Goal: Task Accomplishment & Management: Manage account settings

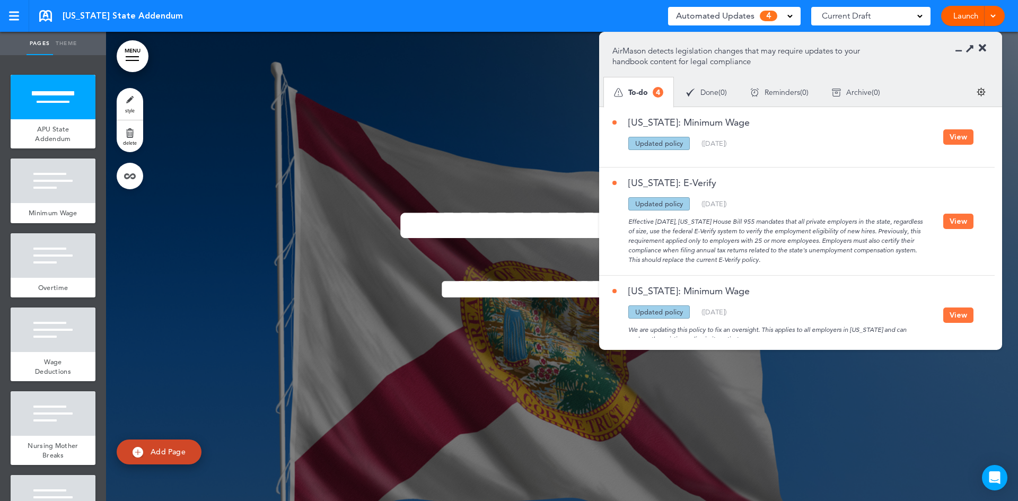
click at [965, 137] on button "View" at bounding box center [959, 136] width 30 height 15
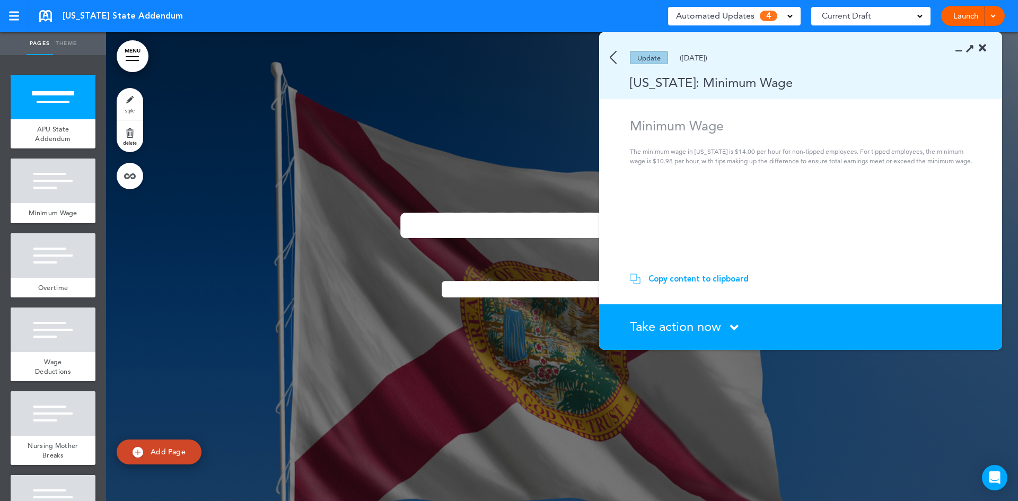
click at [653, 57] on div "Update" at bounding box center [649, 57] width 38 height 13
click at [612, 59] on img at bounding box center [613, 57] width 7 height 13
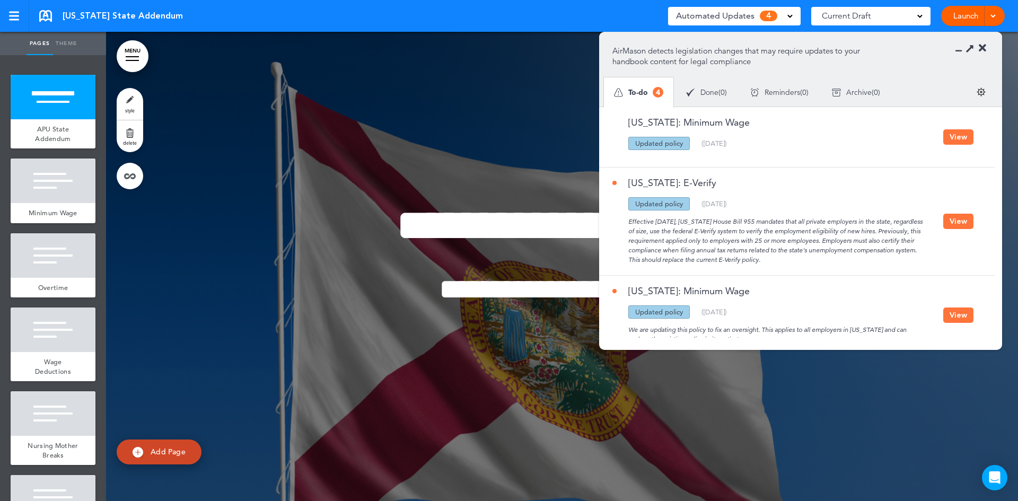
click at [966, 139] on button "View" at bounding box center [959, 136] width 30 height 15
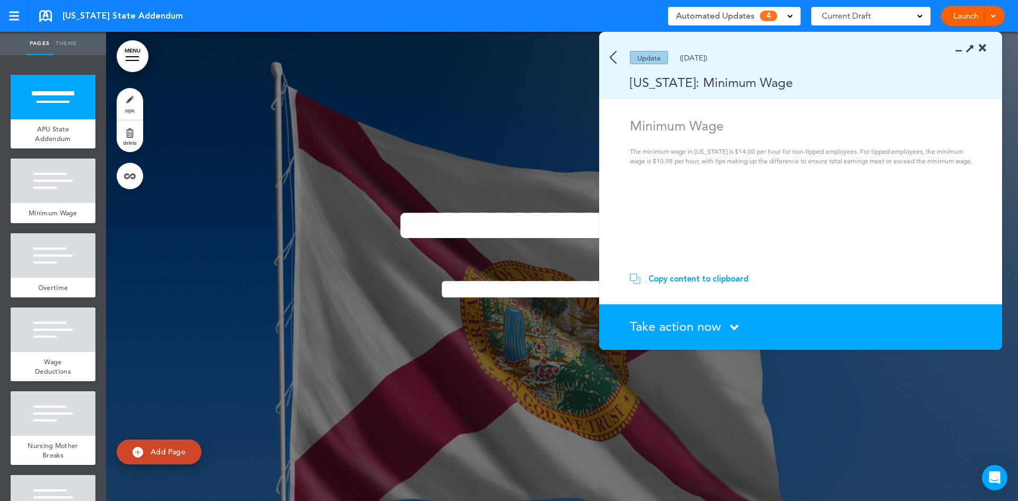
click at [732, 326] on icon at bounding box center [734, 327] width 8 height 13
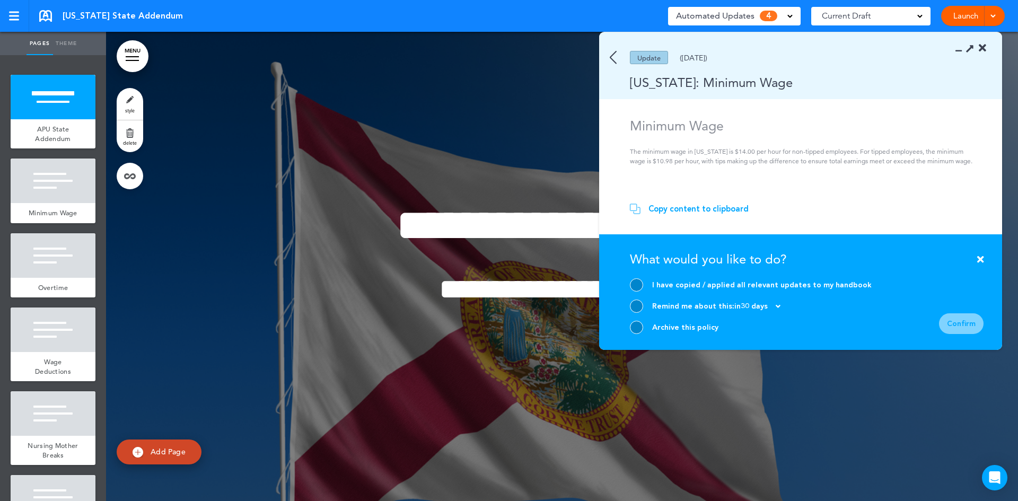
click at [636, 326] on div at bounding box center [636, 327] width 13 height 13
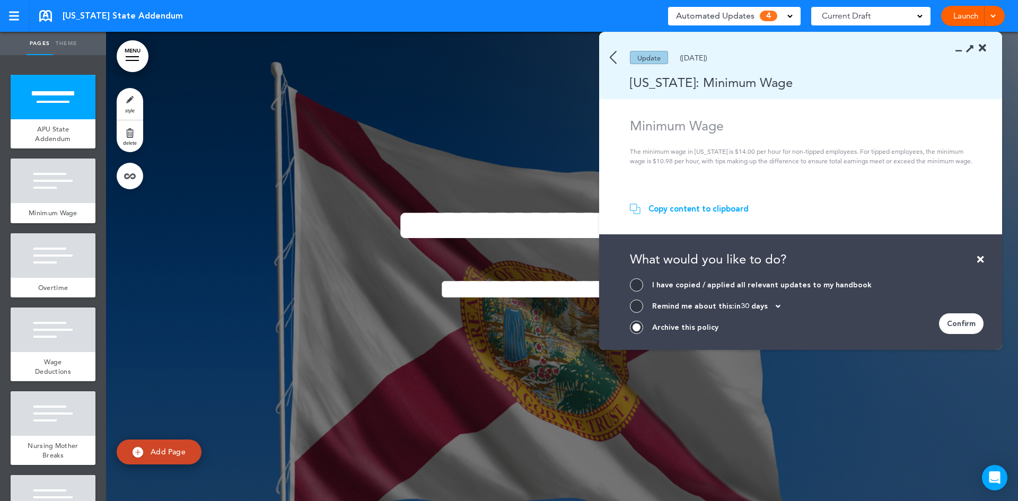
click at [964, 327] on div "Confirm" at bounding box center [961, 323] width 45 height 21
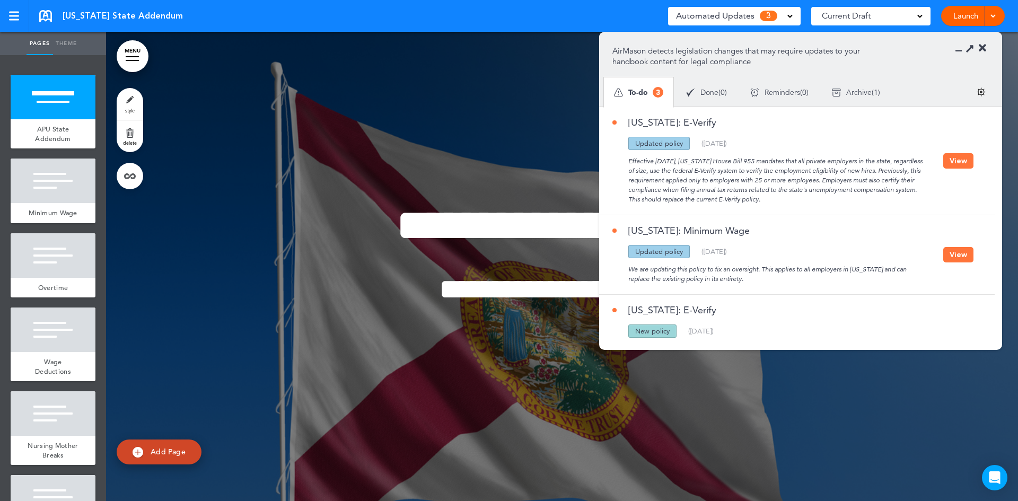
click at [961, 165] on button "View" at bounding box center [959, 160] width 30 height 15
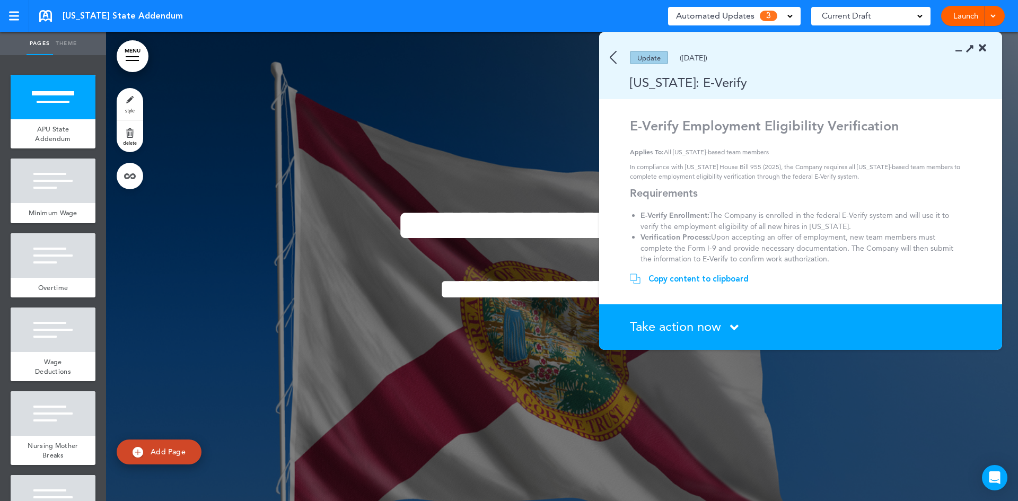
click at [728, 327] on div "Take action now Click here to change the status" at bounding box center [807, 327] width 354 height 14
click at [688, 327] on span "Take action now" at bounding box center [675, 326] width 91 height 15
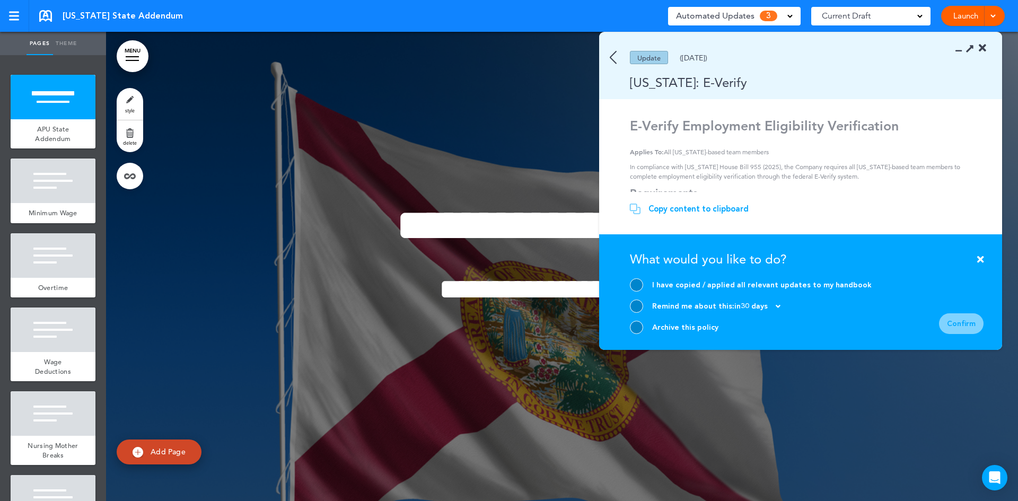
click at [640, 328] on div at bounding box center [636, 327] width 13 height 13
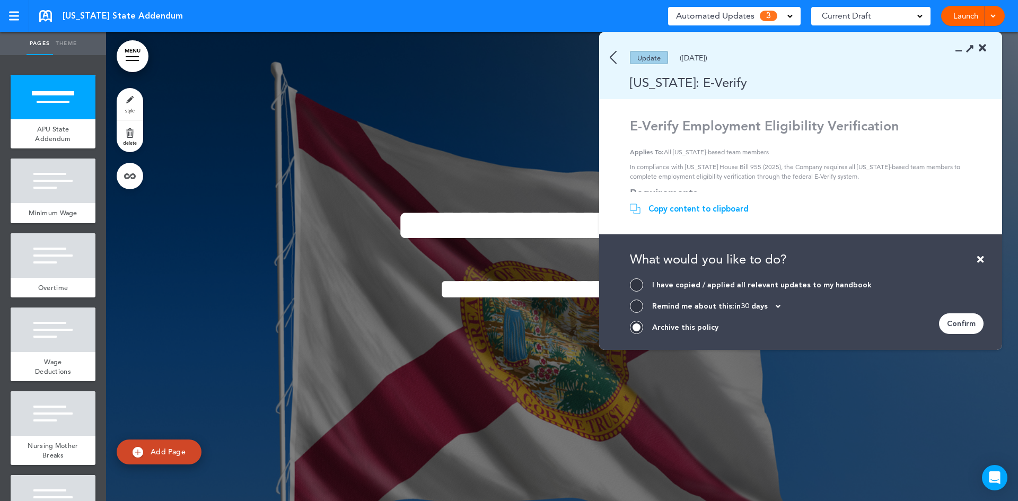
click at [968, 321] on div "Confirm" at bounding box center [961, 323] width 45 height 21
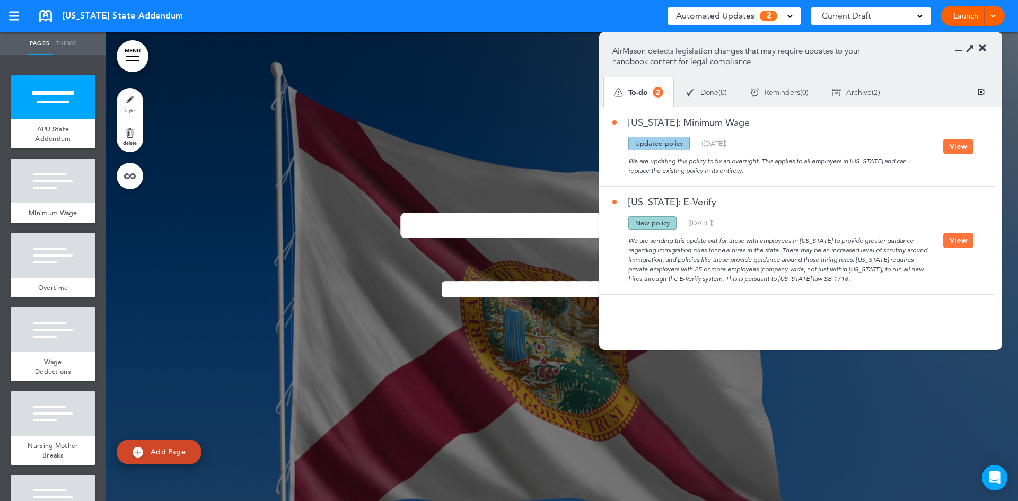
click at [956, 150] on button "View" at bounding box center [959, 146] width 30 height 15
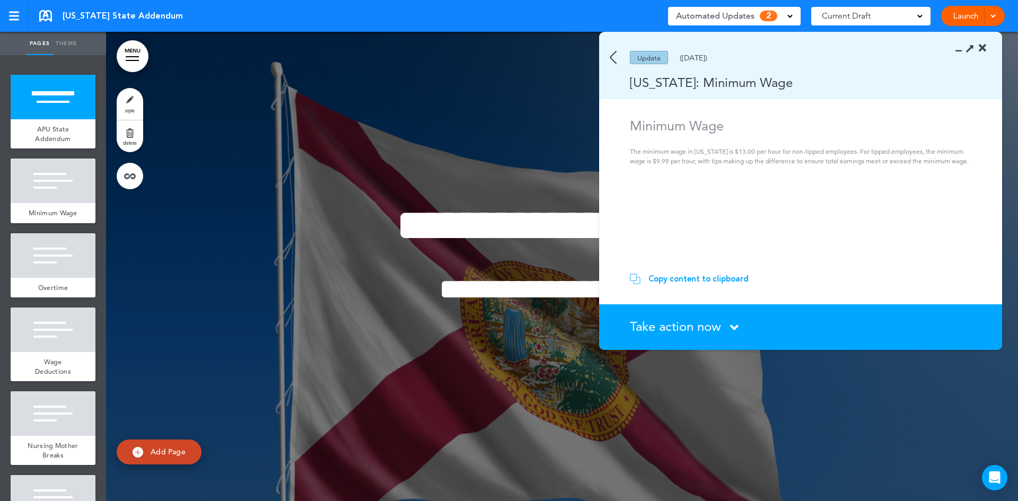
click at [683, 325] on span "Take action now" at bounding box center [675, 326] width 91 height 15
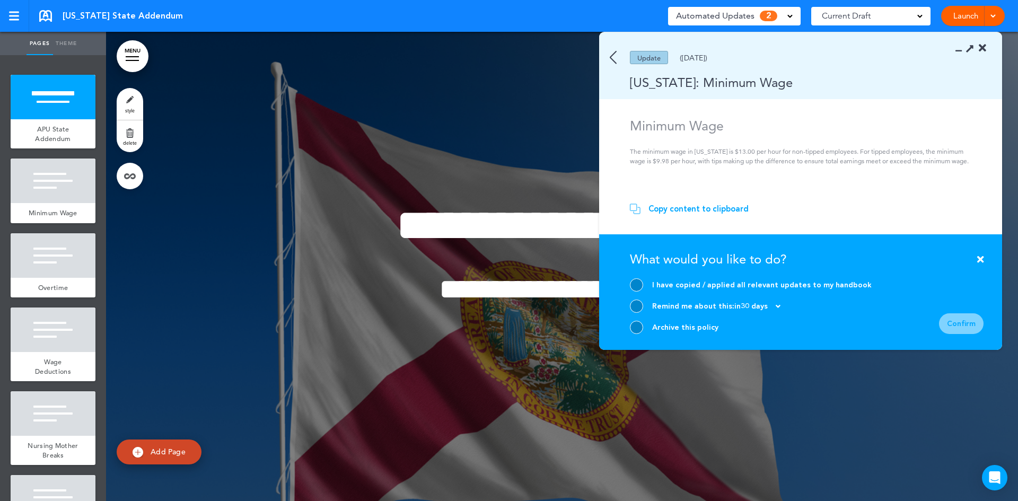
click at [638, 328] on div at bounding box center [636, 327] width 13 height 13
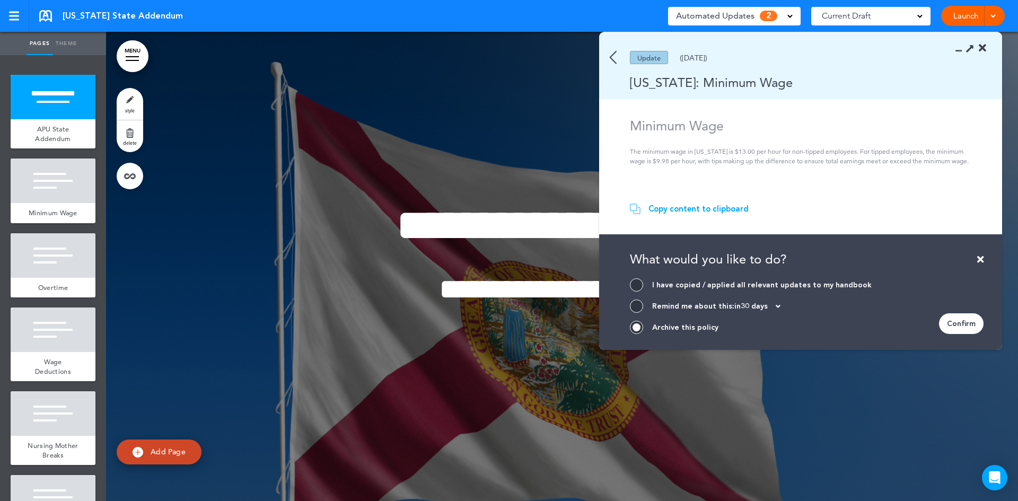
click at [963, 325] on div "Confirm" at bounding box center [961, 323] width 45 height 21
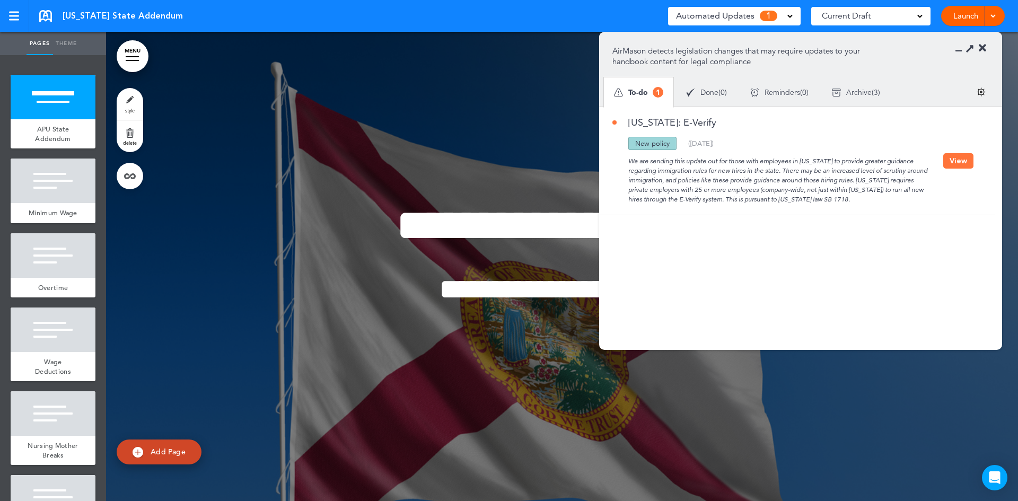
click at [964, 162] on button "View" at bounding box center [959, 160] width 30 height 15
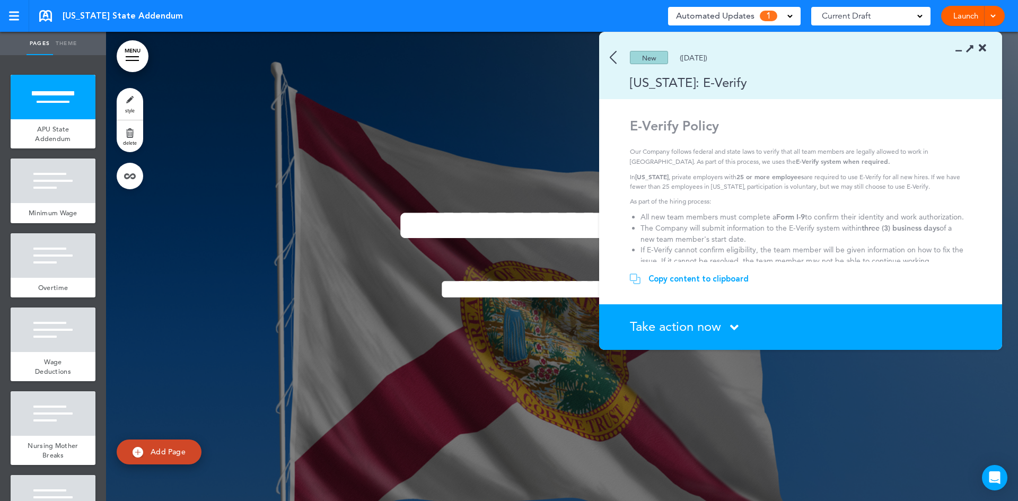
click at [733, 327] on icon at bounding box center [734, 327] width 8 height 13
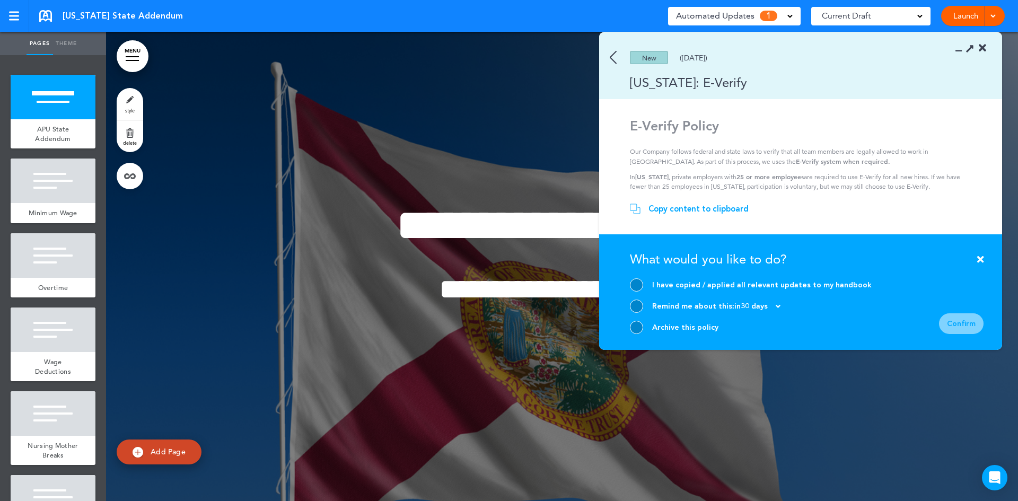
click at [637, 325] on div at bounding box center [636, 327] width 13 height 13
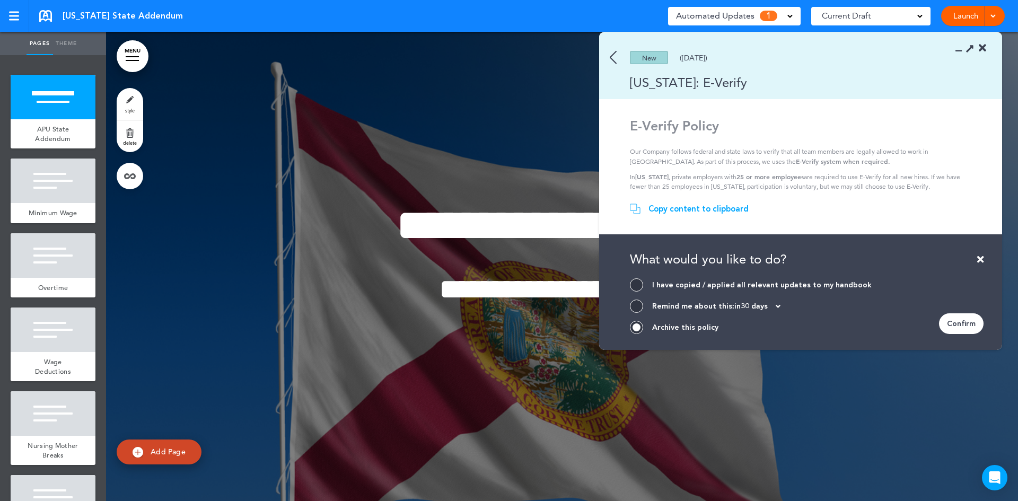
click at [957, 316] on div "Confirm" at bounding box center [961, 323] width 45 height 21
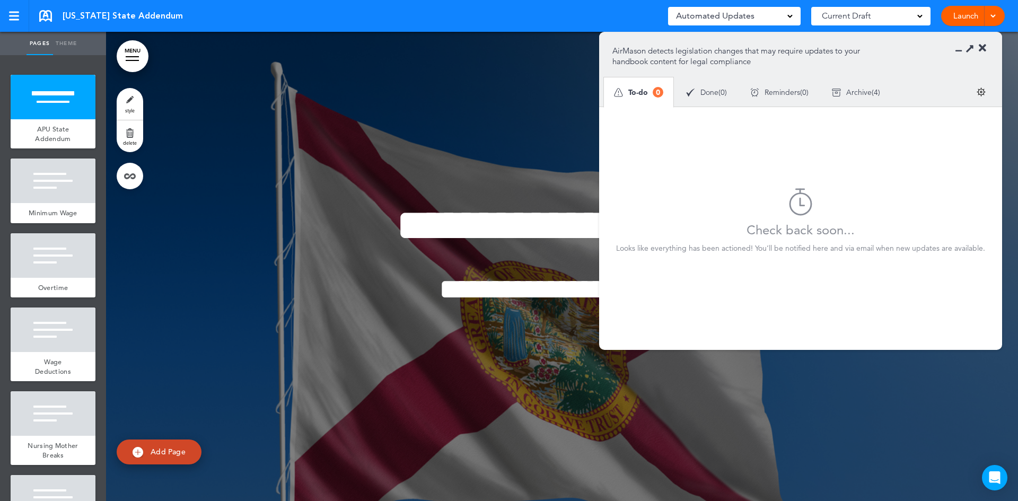
click at [981, 49] on icon at bounding box center [982, 48] width 7 height 11
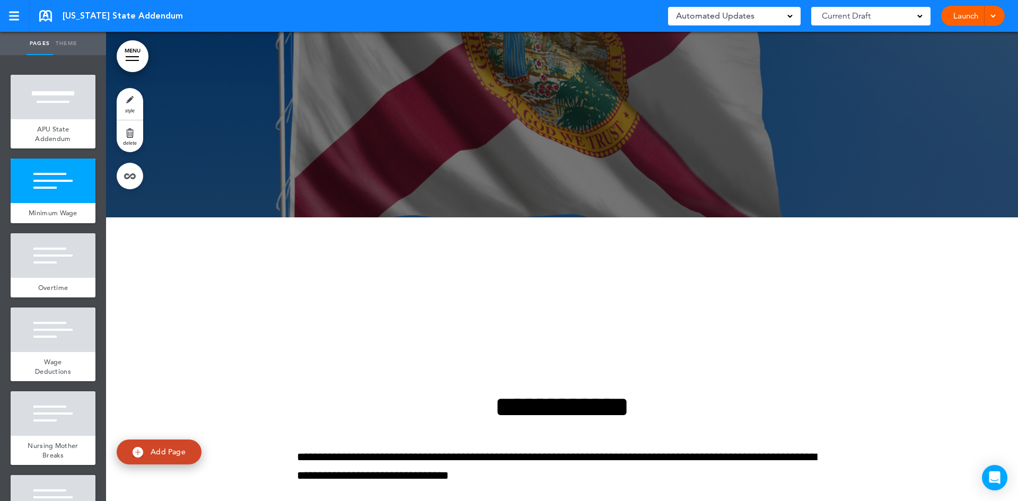
scroll to position [265, 0]
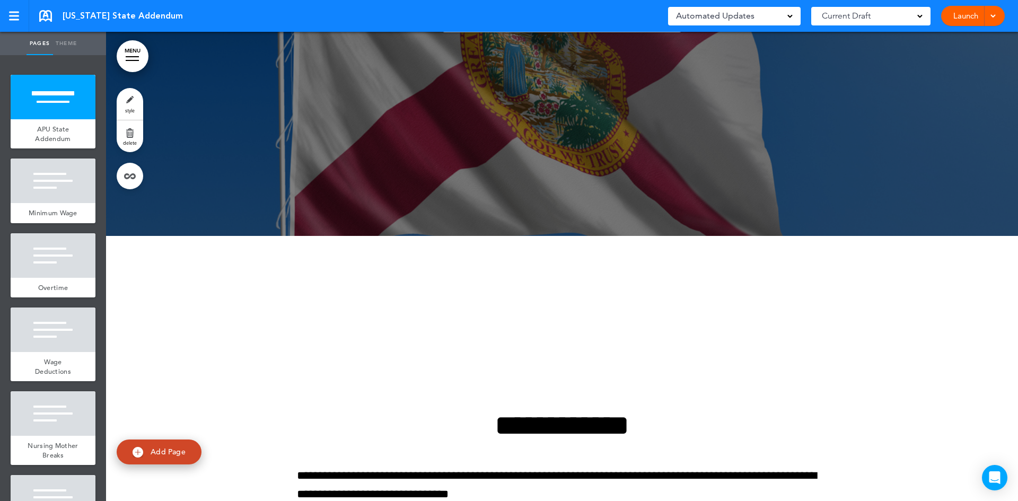
click at [996, 19] on div at bounding box center [991, 16] width 11 height 20
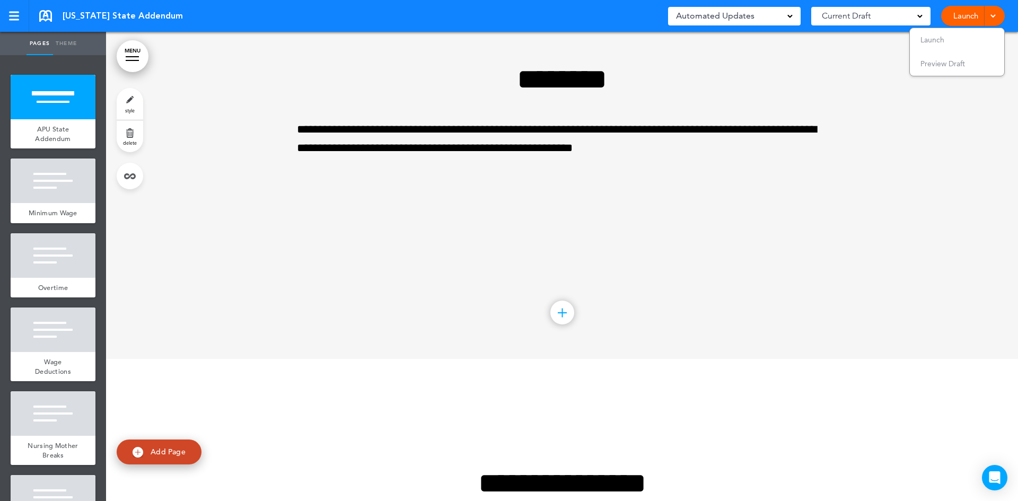
scroll to position [0, 0]
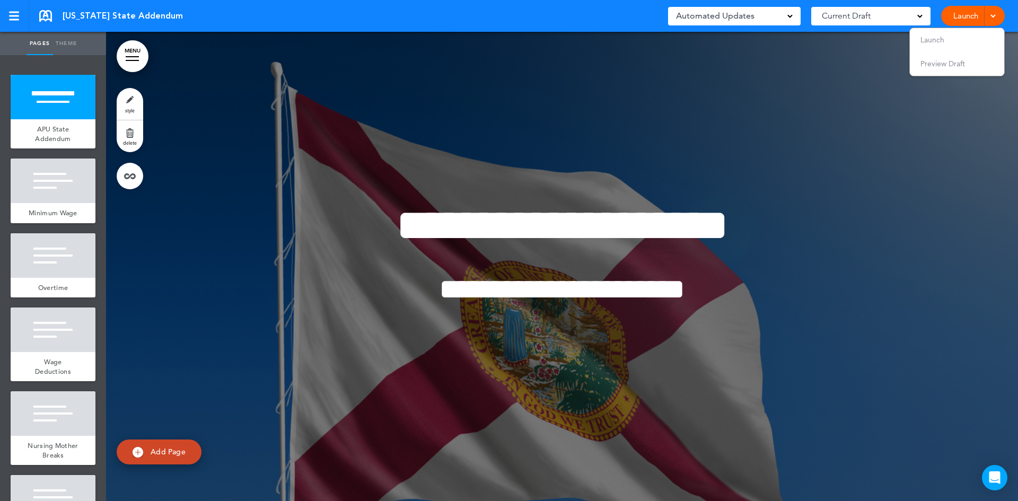
click at [139, 57] on link "MENU" at bounding box center [133, 56] width 32 height 32
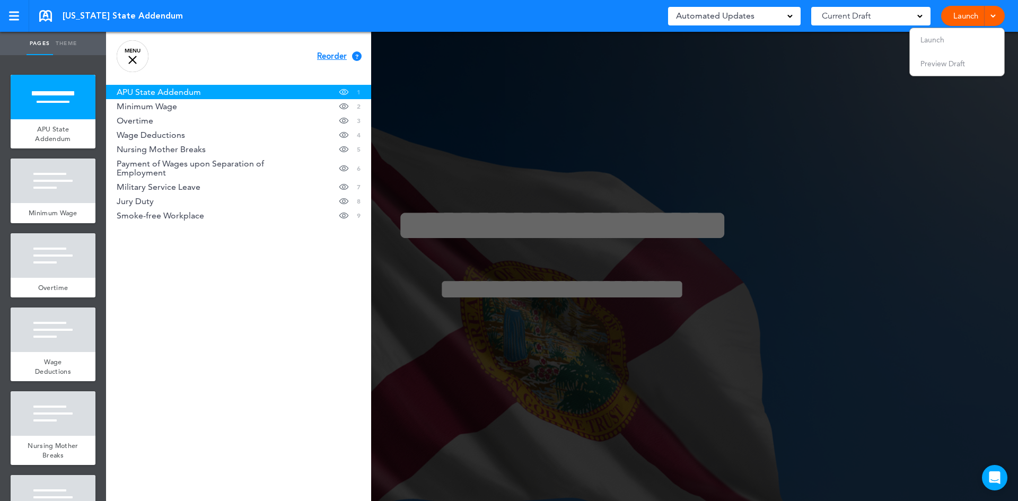
click at [70, 44] on link "Theme" at bounding box center [66, 43] width 27 height 23
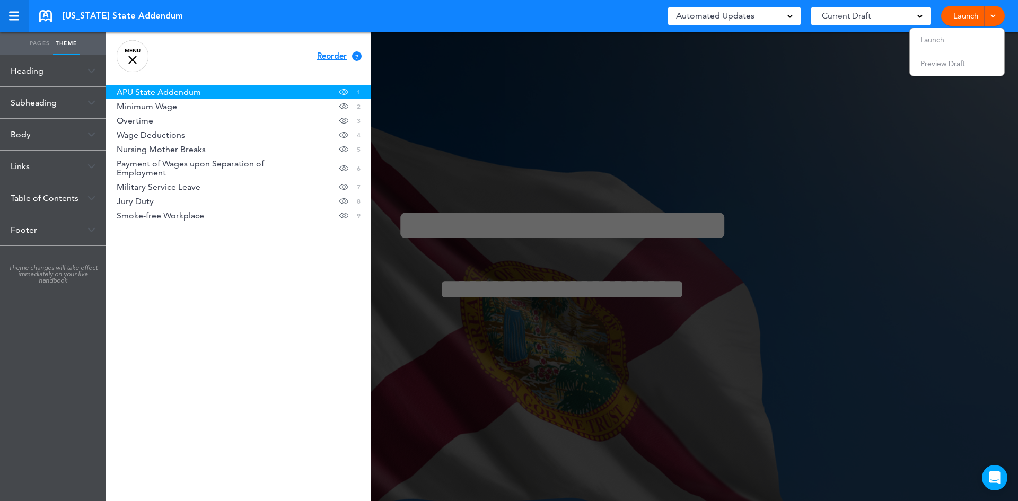
click at [14, 14] on div at bounding box center [14, 16] width 10 height 9
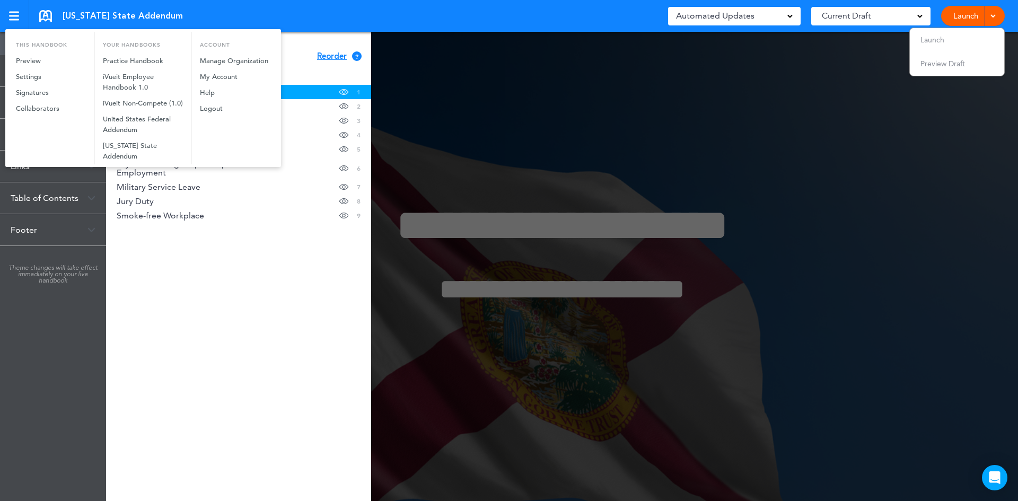
click at [791, 16] on div at bounding box center [509, 250] width 1018 height 501
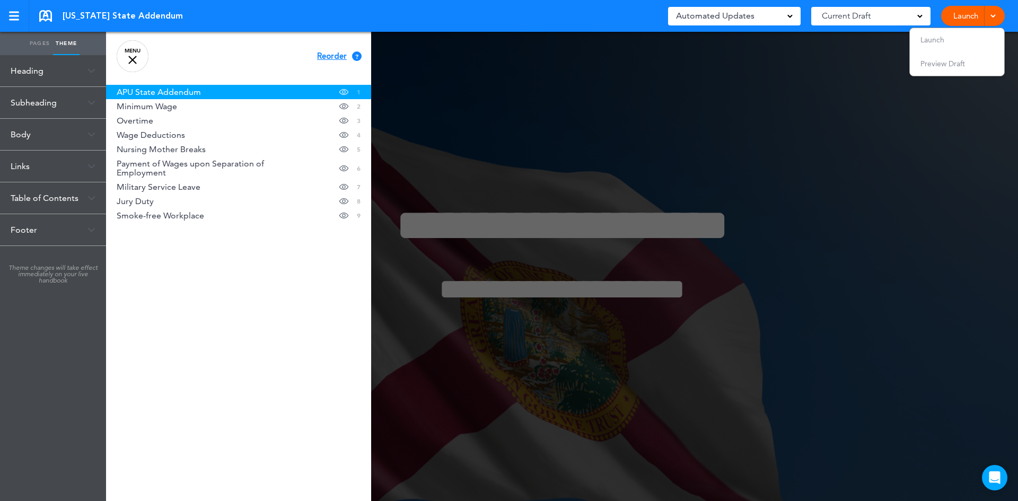
click at [791, 16] on span at bounding box center [790, 15] width 5 height 5
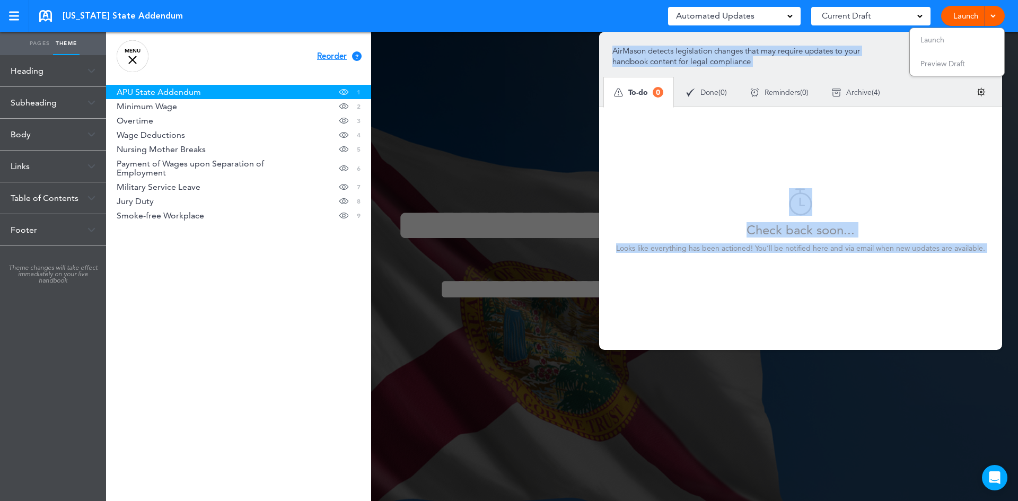
click at [857, 89] on span "Archive" at bounding box center [858, 92] width 25 height 7
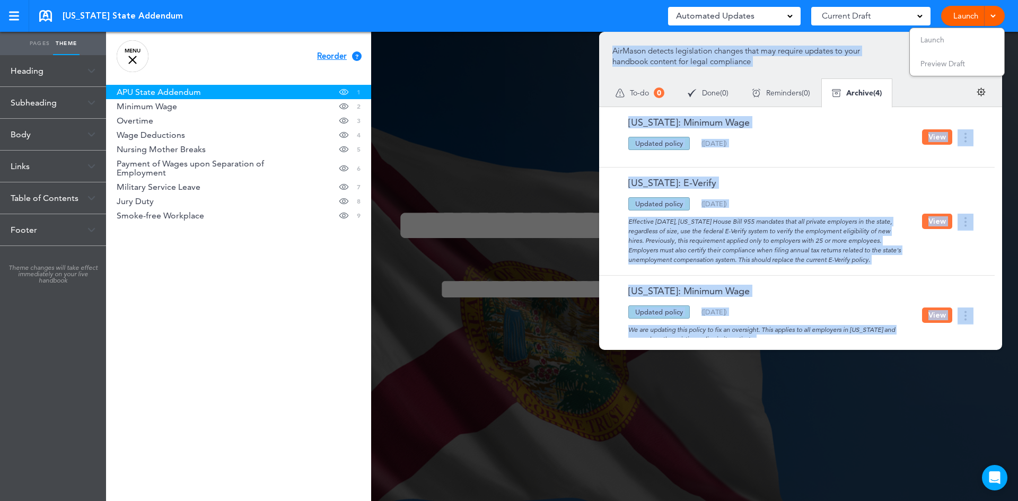
click at [794, 138] on div "Updated policy New policy Deleted policy ( [DATE] )" at bounding box center [768, 143] width 310 height 13
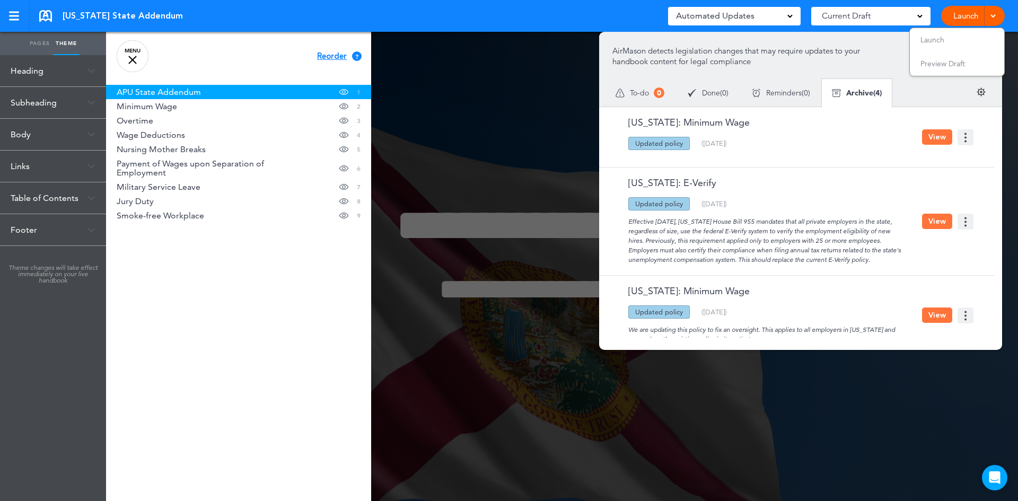
click at [929, 138] on button "View" at bounding box center [937, 136] width 30 height 15
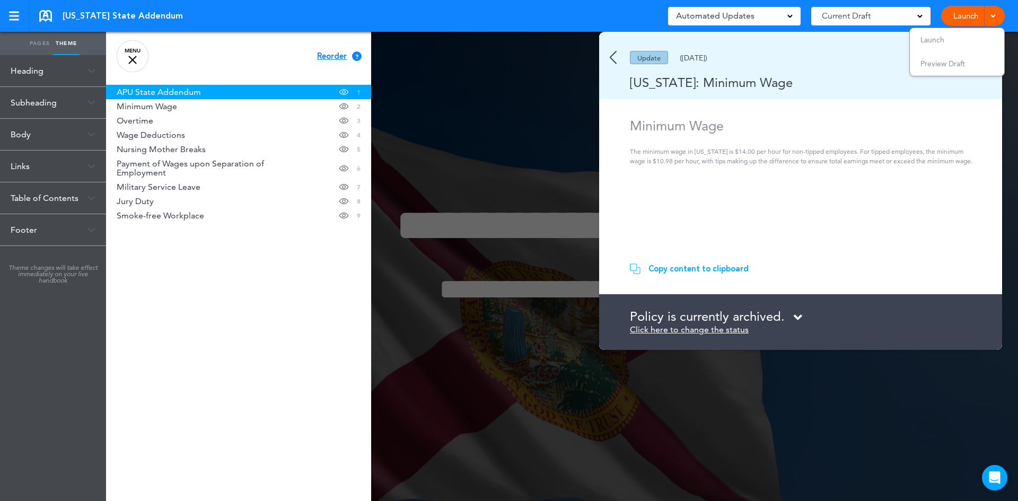
click at [667, 331] on p "Click here to change the status" at bounding box center [707, 330] width 155 height 8
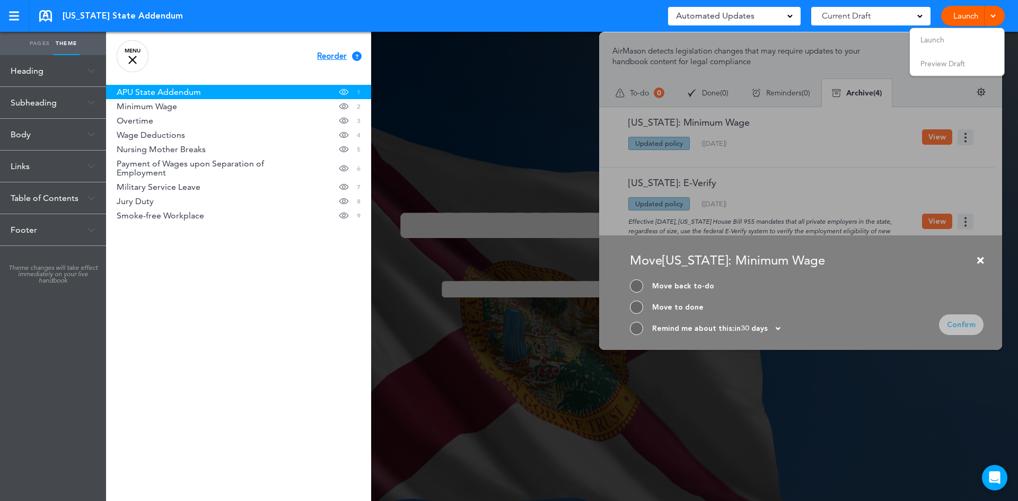
click at [640, 284] on div at bounding box center [636, 286] width 13 height 13
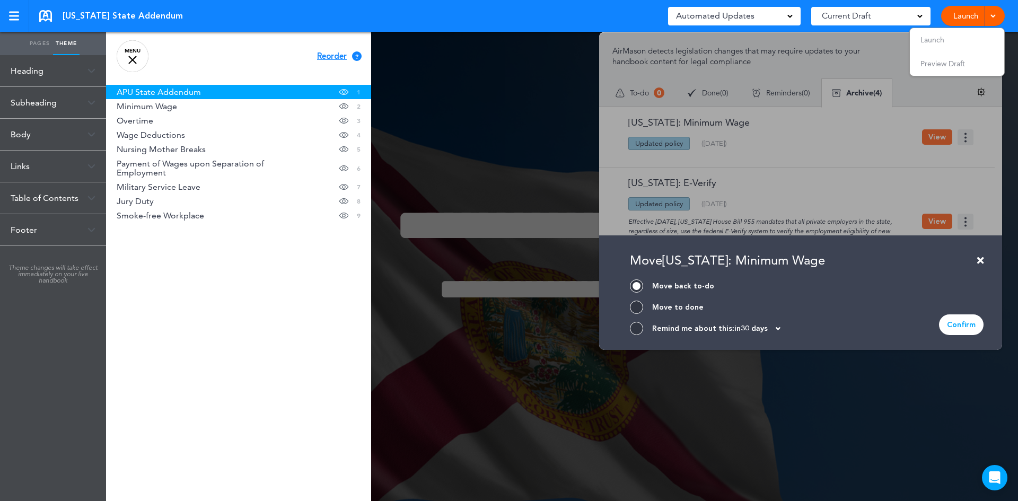
click at [976, 328] on div "Confirm" at bounding box center [961, 325] width 45 height 21
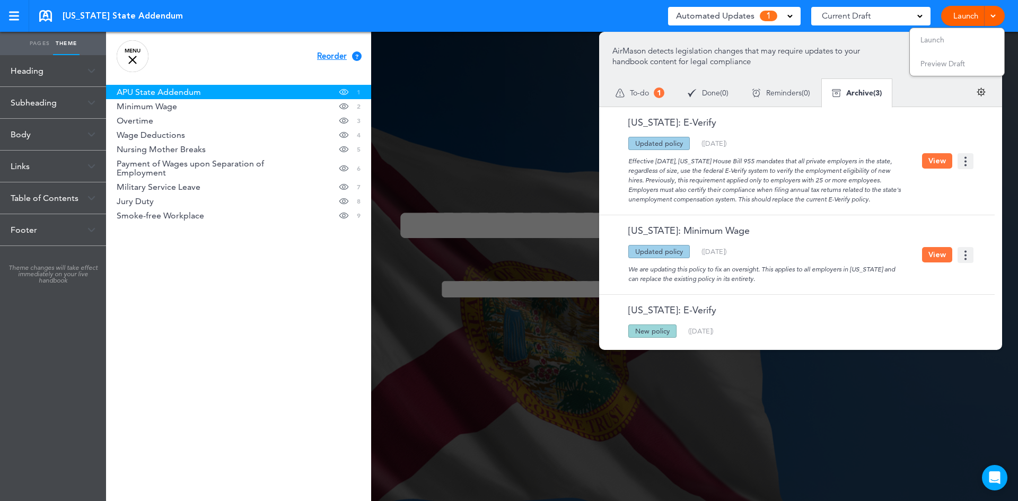
click at [940, 163] on button "View" at bounding box center [937, 160] width 30 height 15
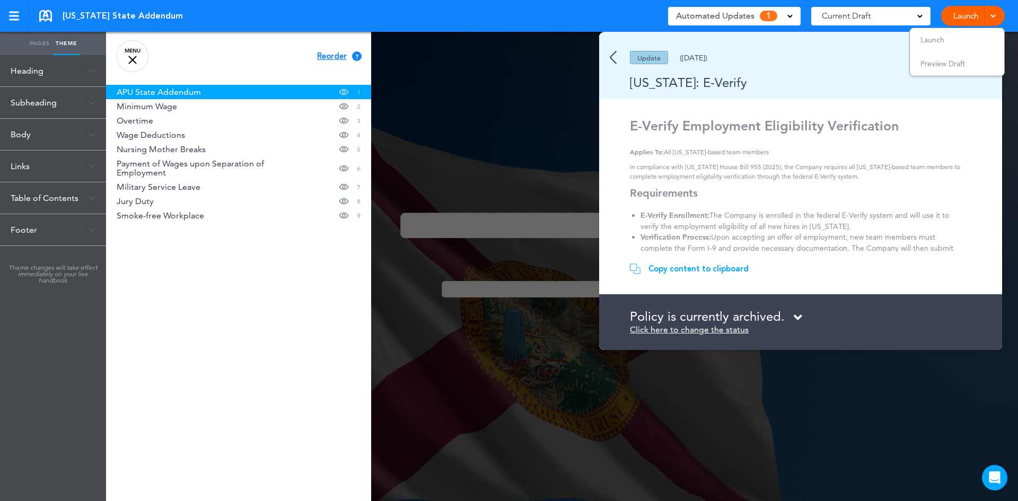
click at [789, 316] on div "Policy is currently archived. Click here to change the status" at bounding box center [807, 322] width 354 height 24
click at [731, 331] on p "Click here to change the status" at bounding box center [707, 330] width 155 height 8
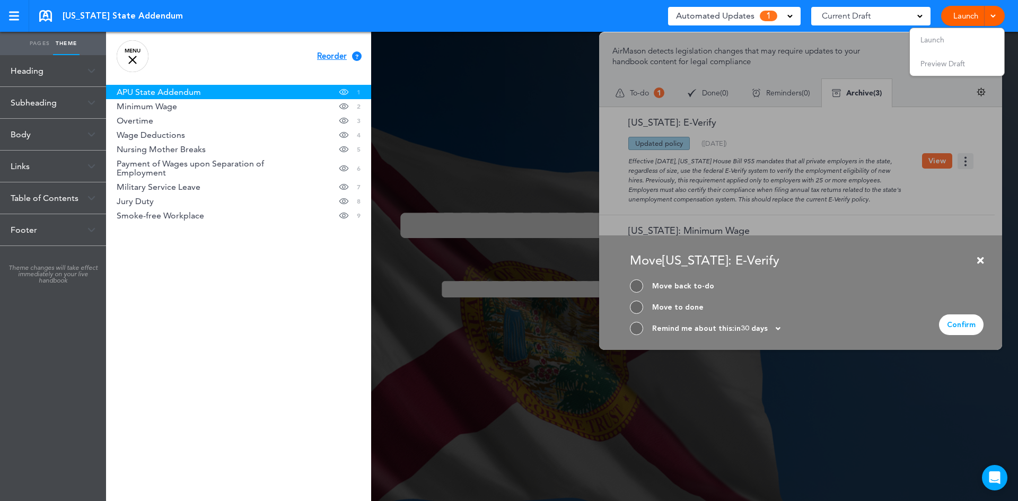
click at [633, 285] on div at bounding box center [636, 286] width 13 height 13
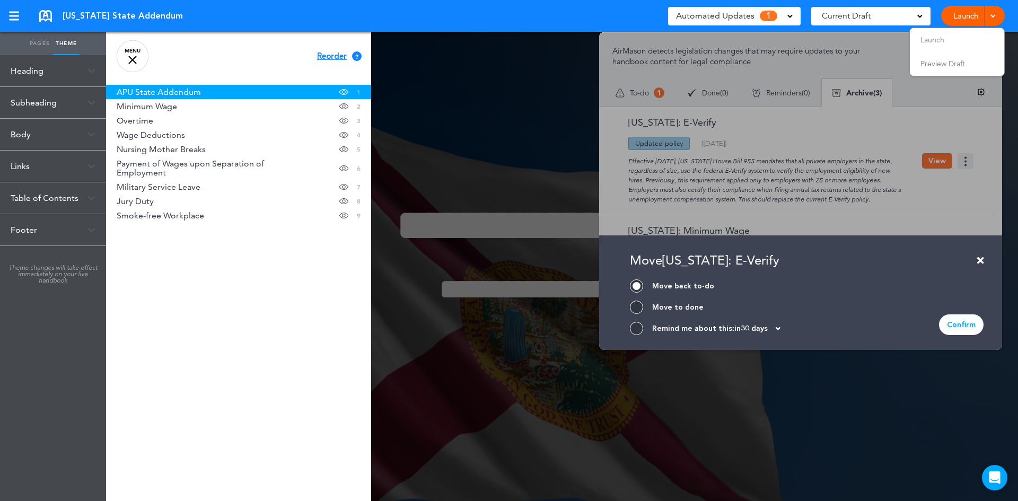
click at [963, 325] on div "Confirm" at bounding box center [961, 325] width 45 height 21
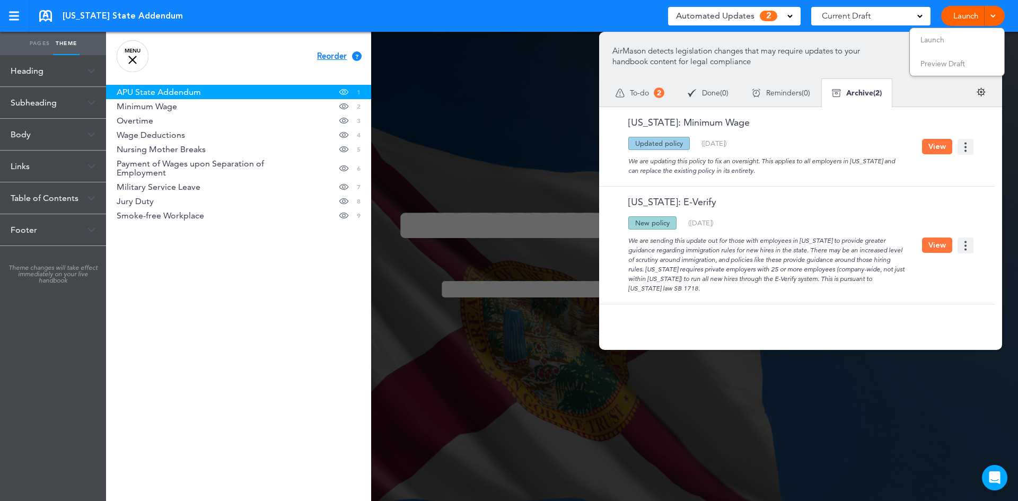
click at [945, 146] on button "View" at bounding box center [937, 146] width 30 height 15
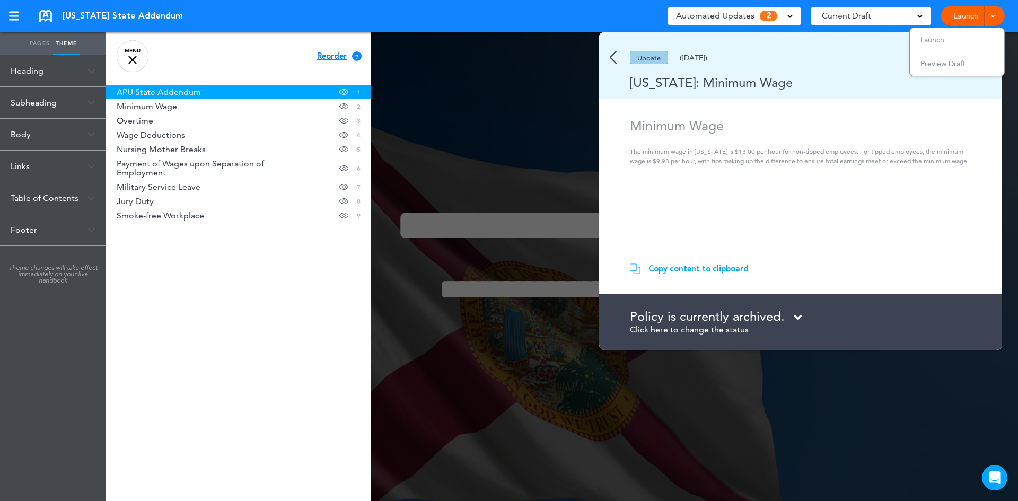
click at [679, 328] on p "Click here to change the status" at bounding box center [707, 330] width 155 height 8
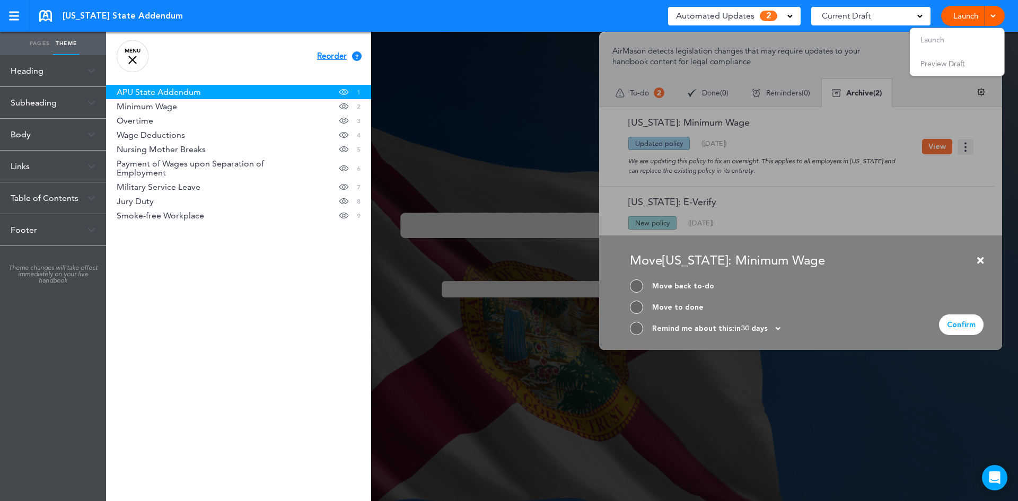
click at [636, 286] on div at bounding box center [636, 286] width 13 height 13
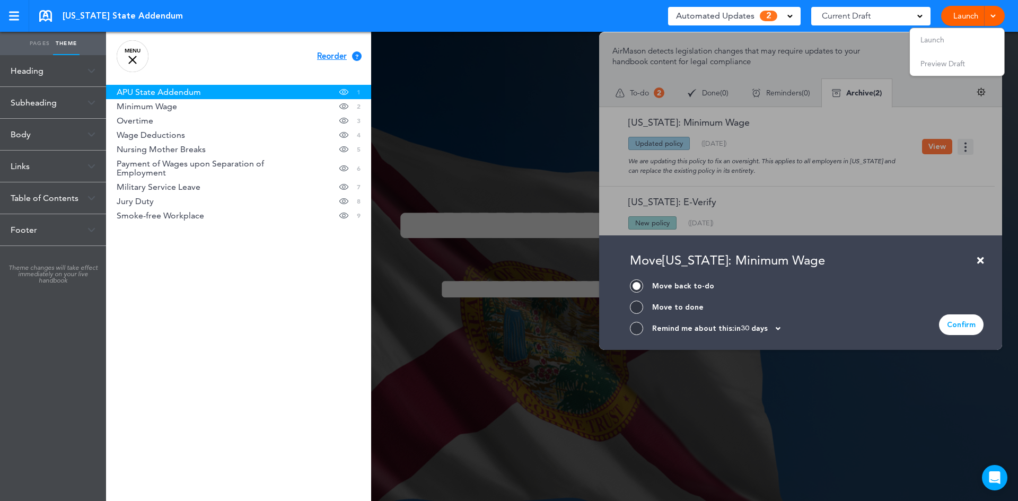
click at [956, 327] on div "Confirm" at bounding box center [961, 325] width 45 height 21
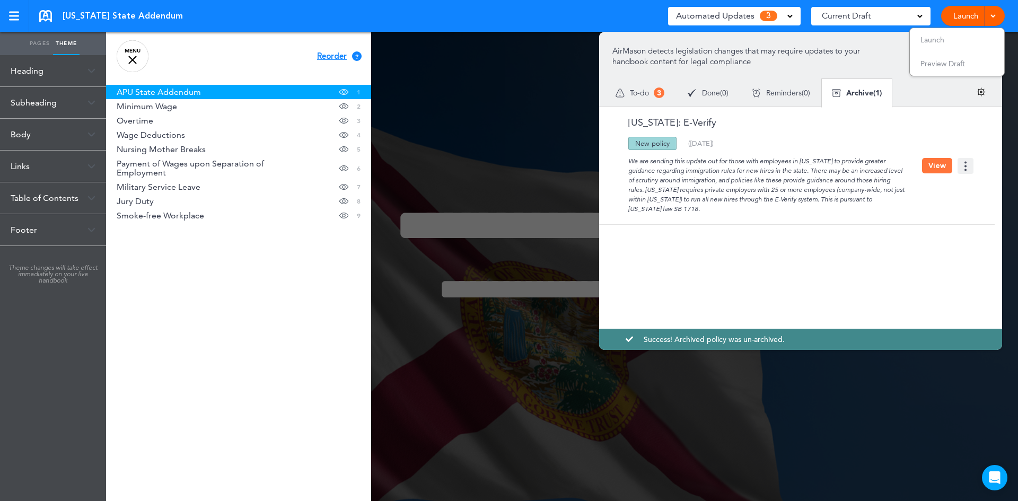
click at [932, 164] on button "View" at bounding box center [937, 165] width 30 height 15
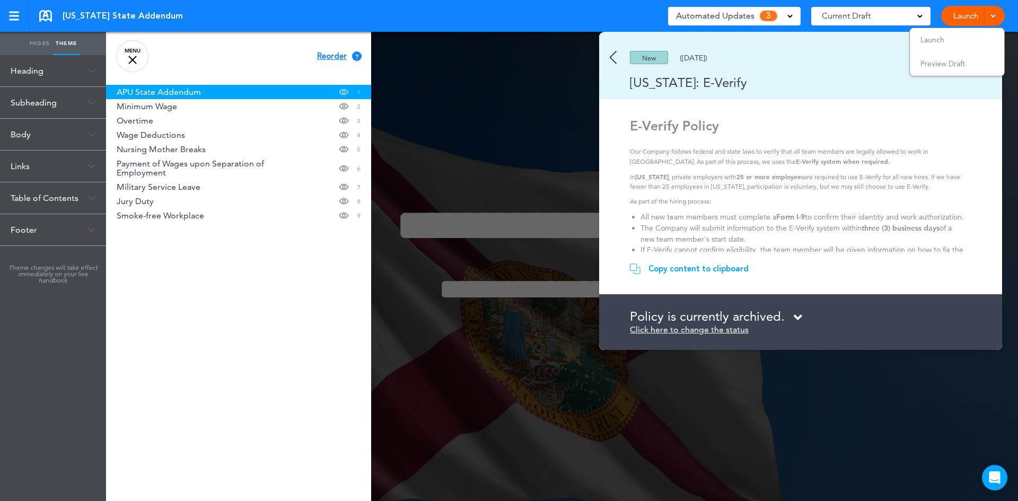
click at [670, 328] on p "Click here to change the status" at bounding box center [707, 330] width 155 height 8
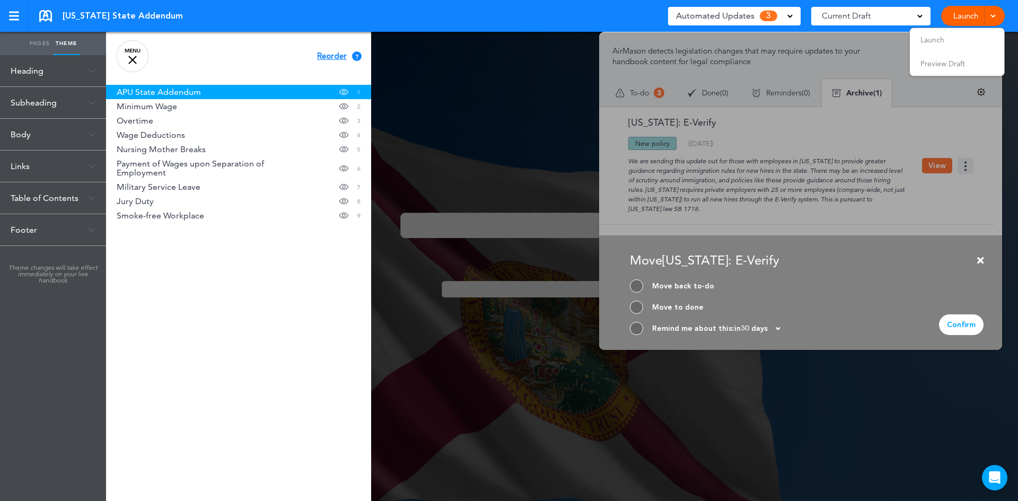
click at [634, 284] on div at bounding box center [636, 286] width 13 height 13
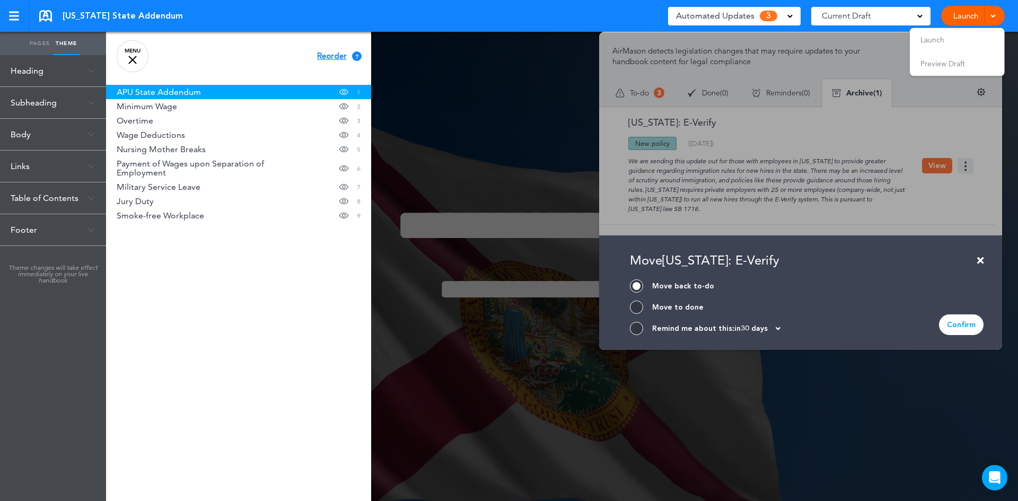
click at [961, 328] on div "Confirm" at bounding box center [961, 325] width 45 height 21
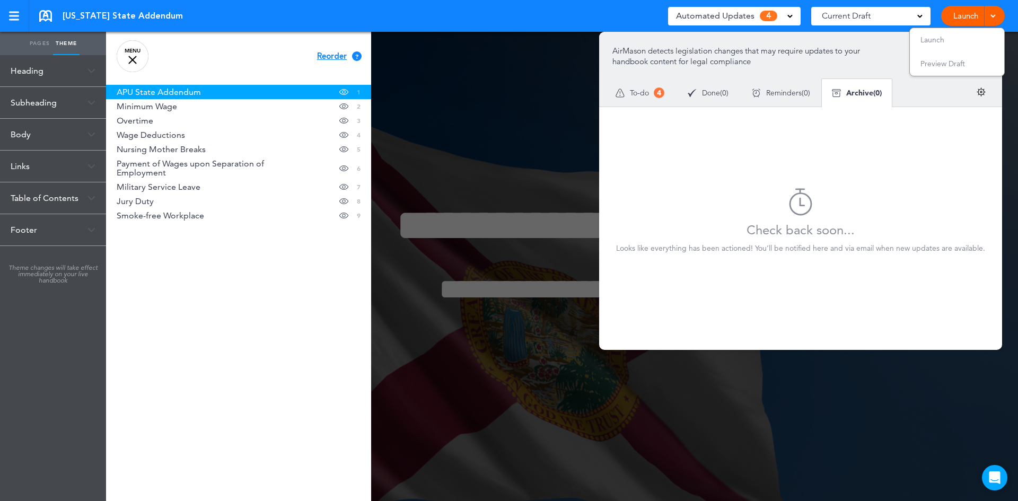
click at [640, 90] on span "To-do" at bounding box center [639, 92] width 19 height 7
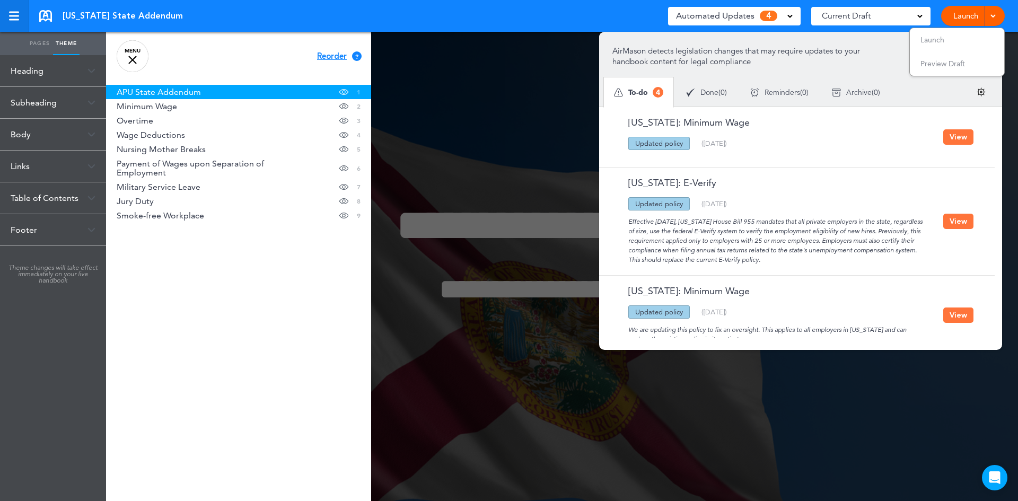
click at [13, 18] on div at bounding box center [14, 16] width 10 height 9
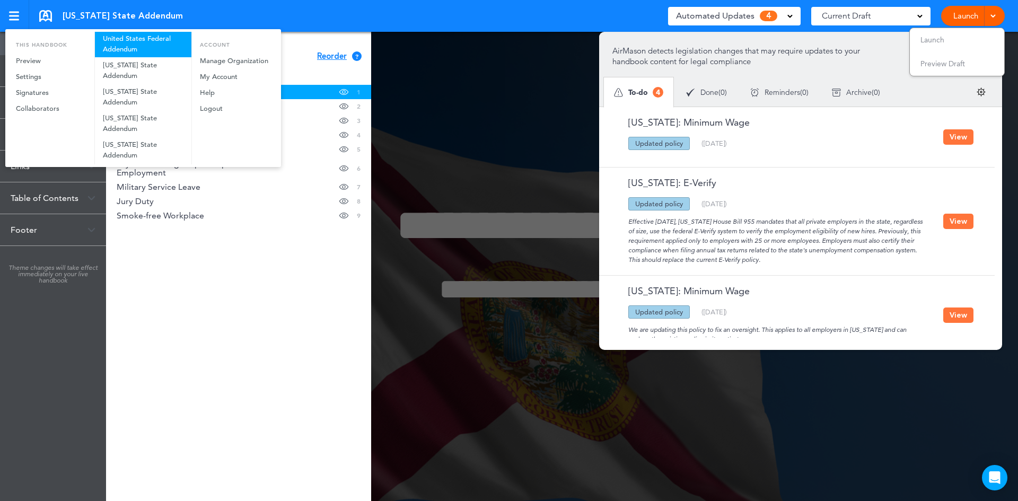
scroll to position [95, 0]
click at [963, 140] on div at bounding box center [509, 250] width 1018 height 501
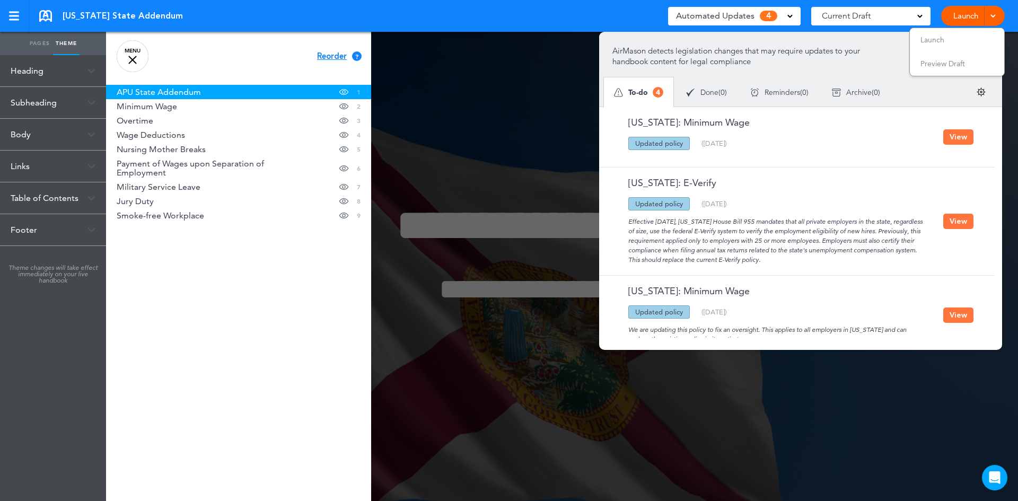
click at [959, 139] on button "View" at bounding box center [959, 136] width 30 height 15
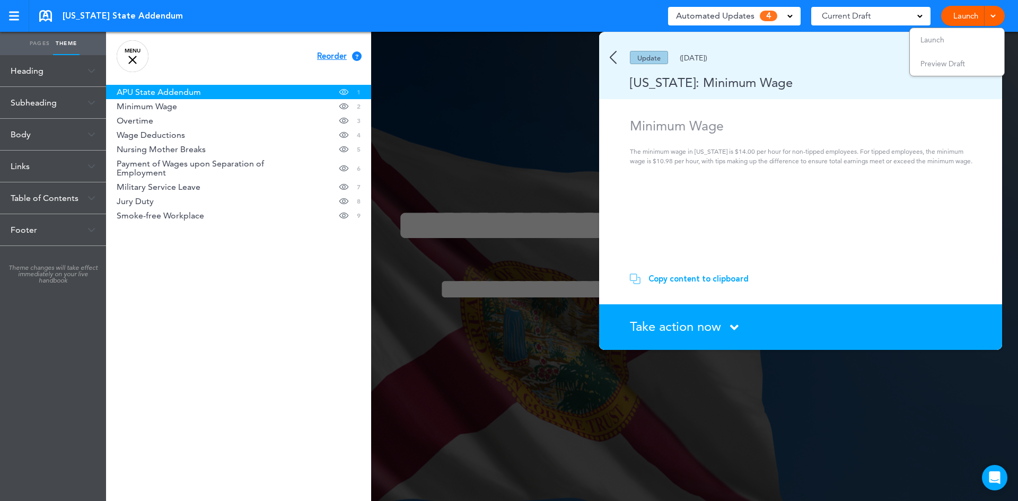
click at [711, 328] on span "Take action now" at bounding box center [675, 326] width 91 height 15
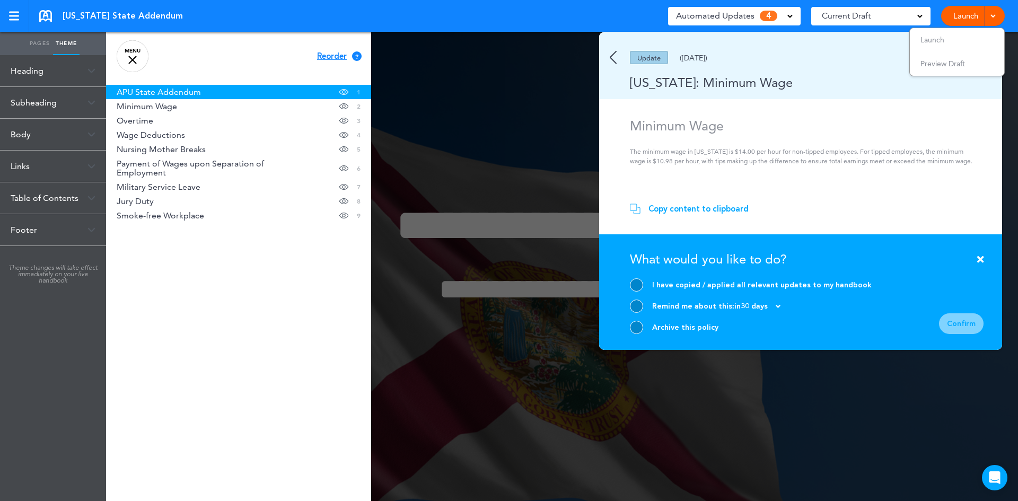
click at [981, 261] on icon at bounding box center [980, 260] width 6 height 10
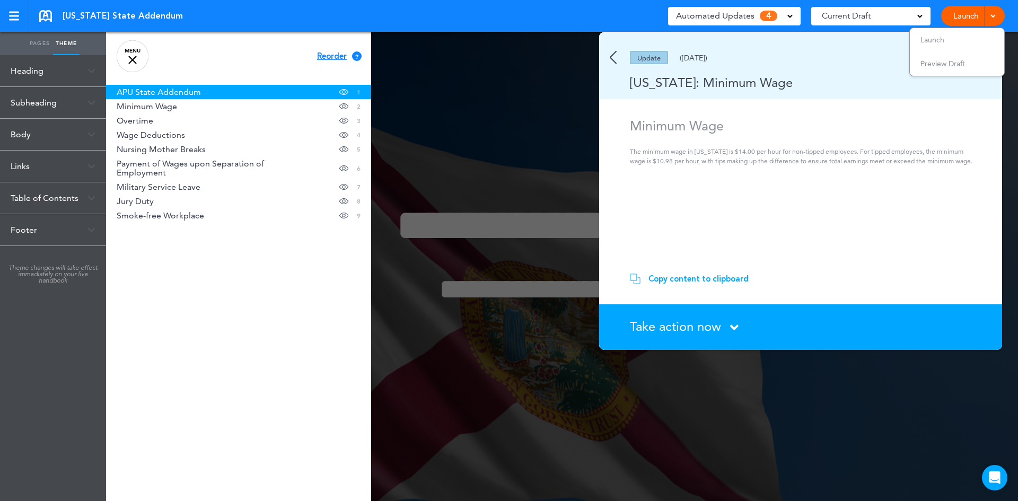
click at [609, 54] on div "Update ([DATE])" at bounding box center [785, 57] width 372 height 13
click at [613, 57] on img at bounding box center [613, 57] width 7 height 13
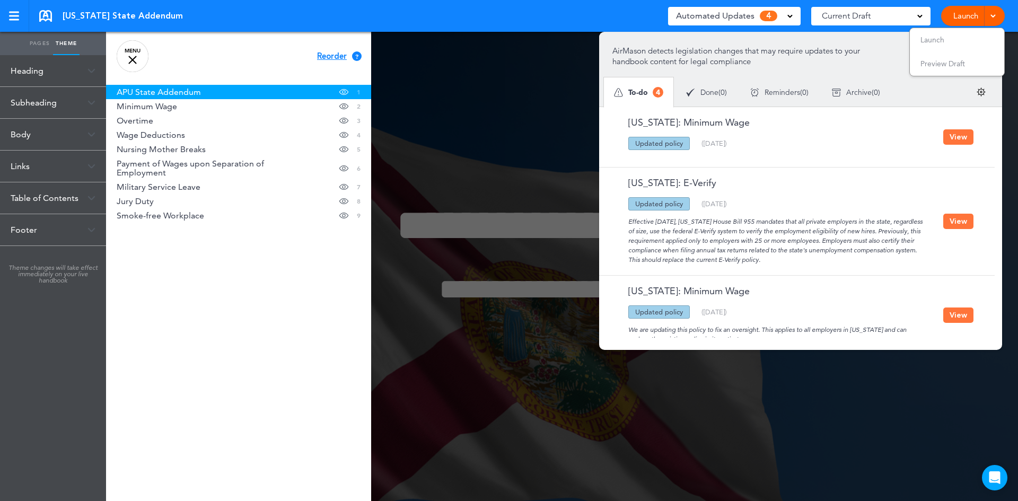
click at [569, 72] on div at bounding box center [615, 250] width 1018 height 501
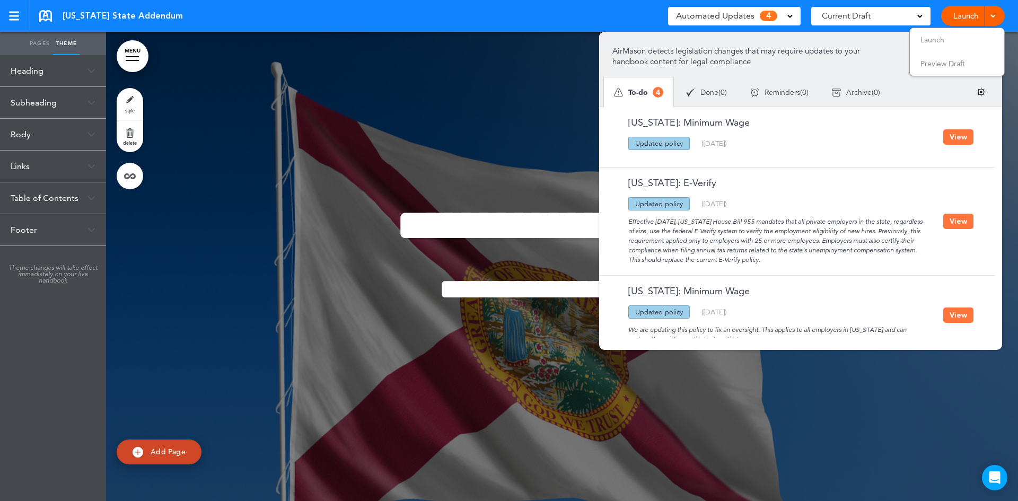
click at [569, 72] on div at bounding box center [562, 266] width 912 height 469
click at [14, 22] on link at bounding box center [14, 16] width 29 height 32
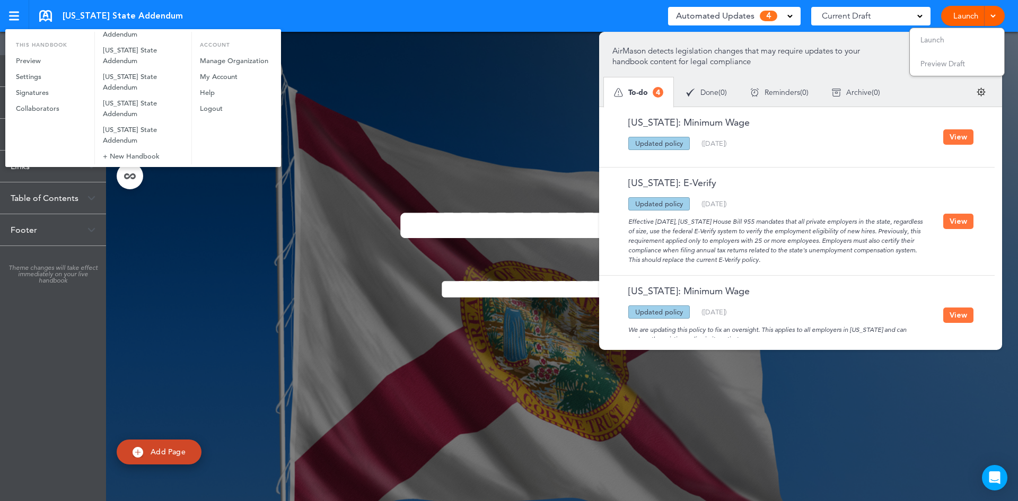
click at [161, 133] on link "[US_STATE] State Addendum" at bounding box center [143, 135] width 97 height 27
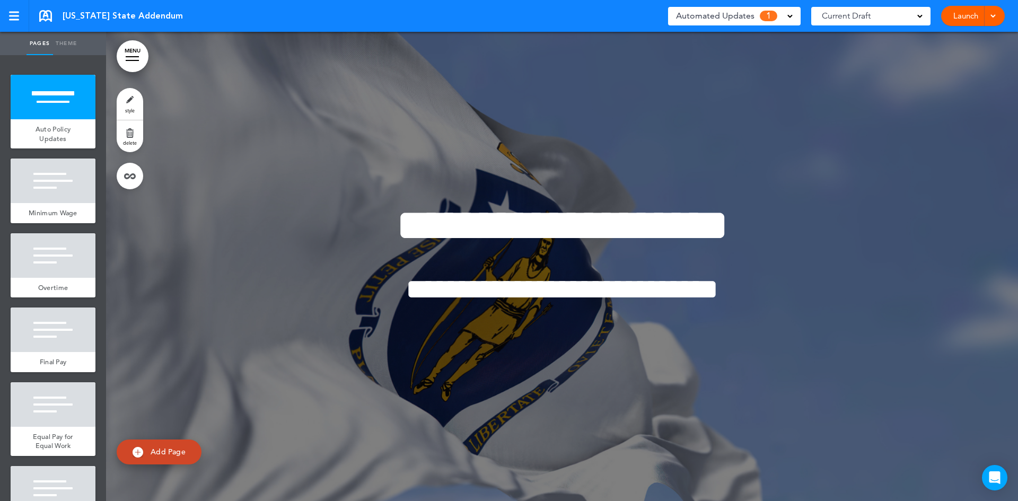
click at [790, 15] on span at bounding box center [790, 15] width 5 height 5
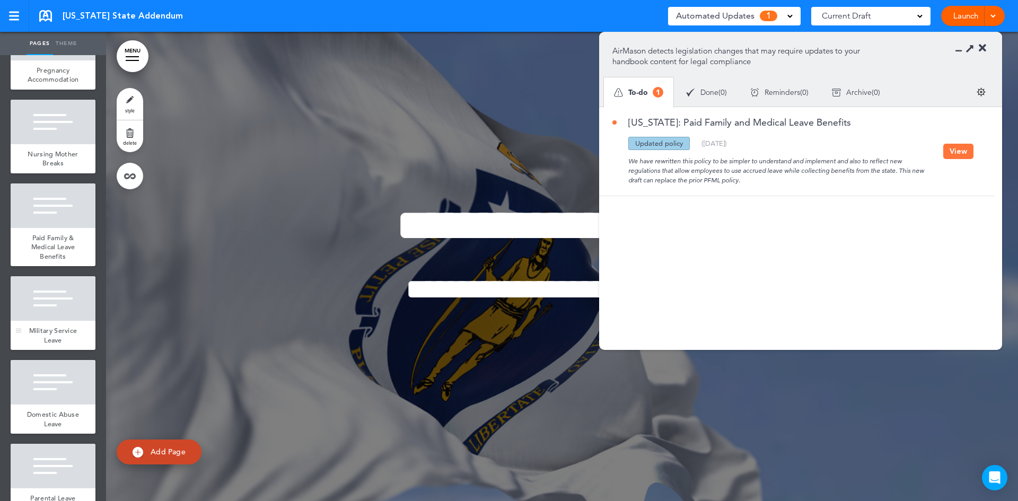
scroll to position [955, 0]
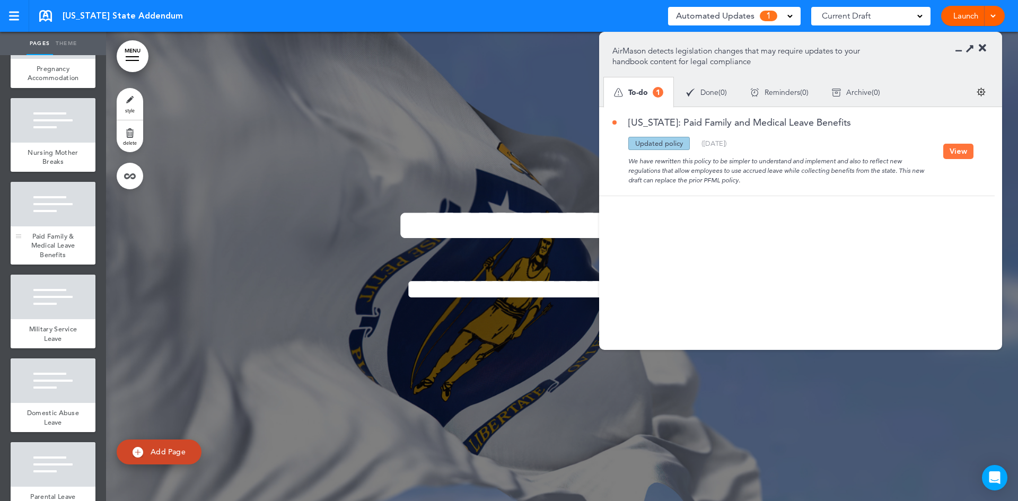
click at [58, 259] on span "Paid Family & Medical Leave Benefits" at bounding box center [53, 246] width 44 height 28
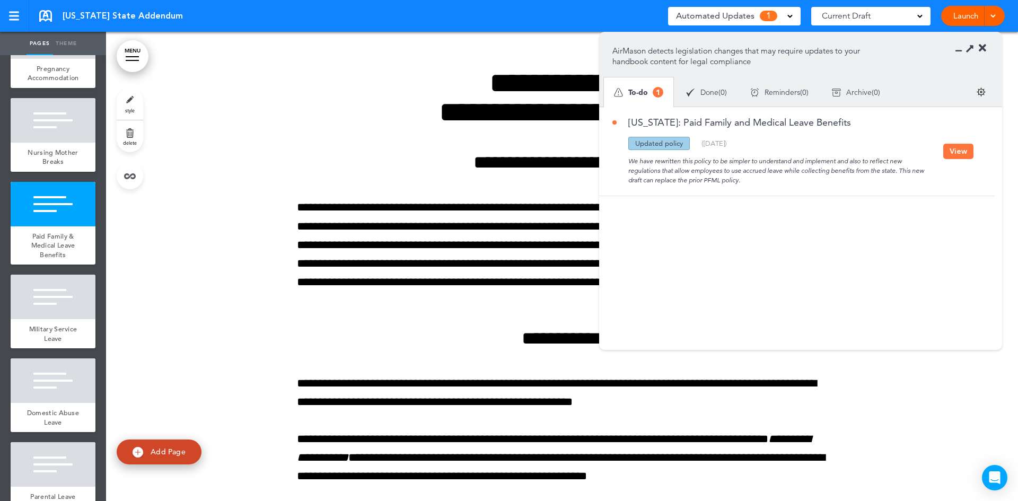
scroll to position [12314, 0]
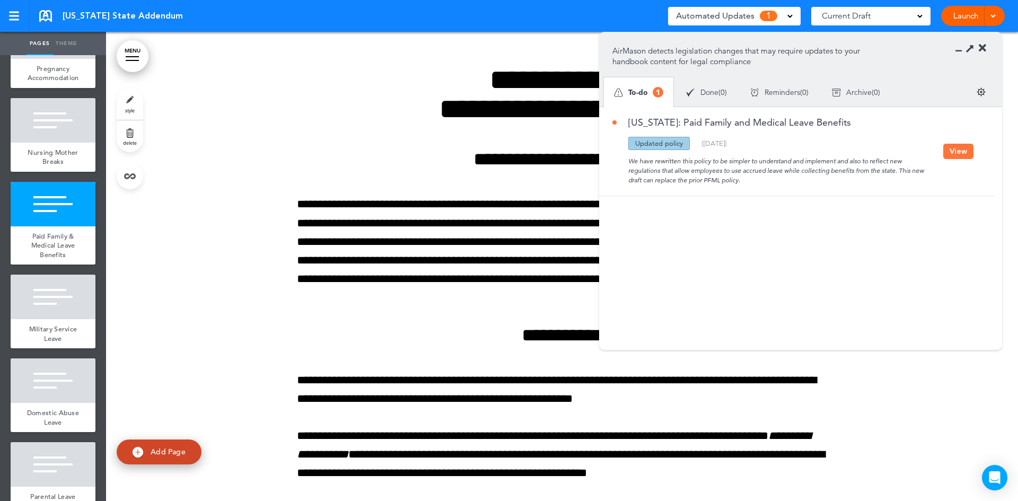
click at [957, 153] on button "View" at bounding box center [959, 151] width 30 height 15
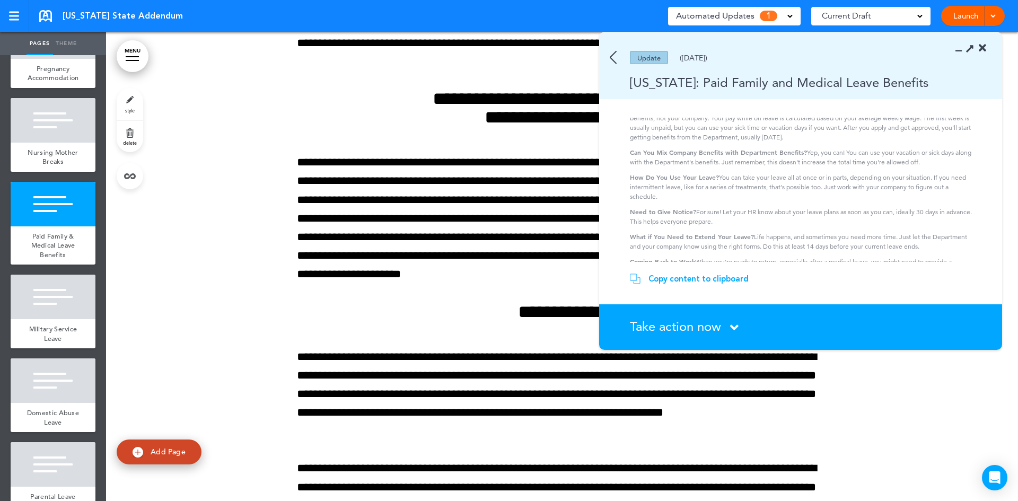
scroll to position [527, 0]
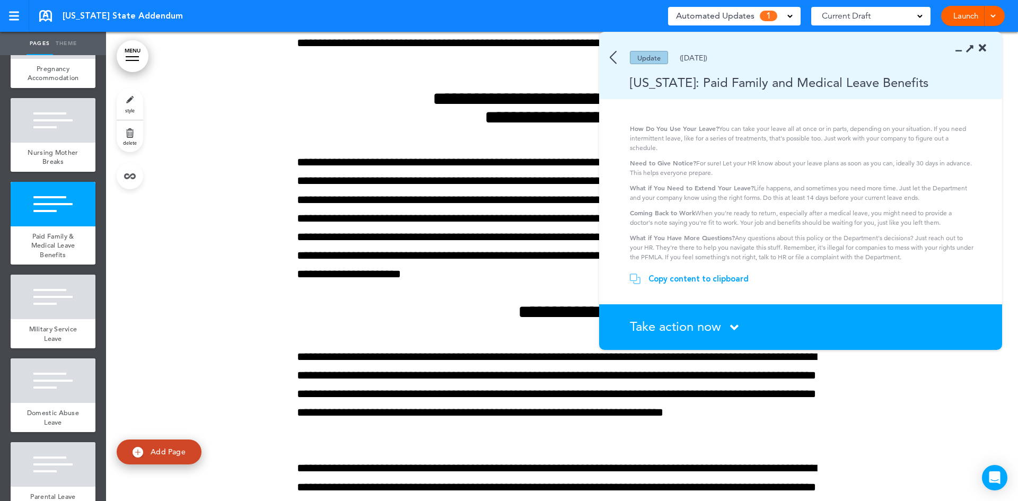
click at [736, 327] on icon at bounding box center [734, 327] width 8 height 13
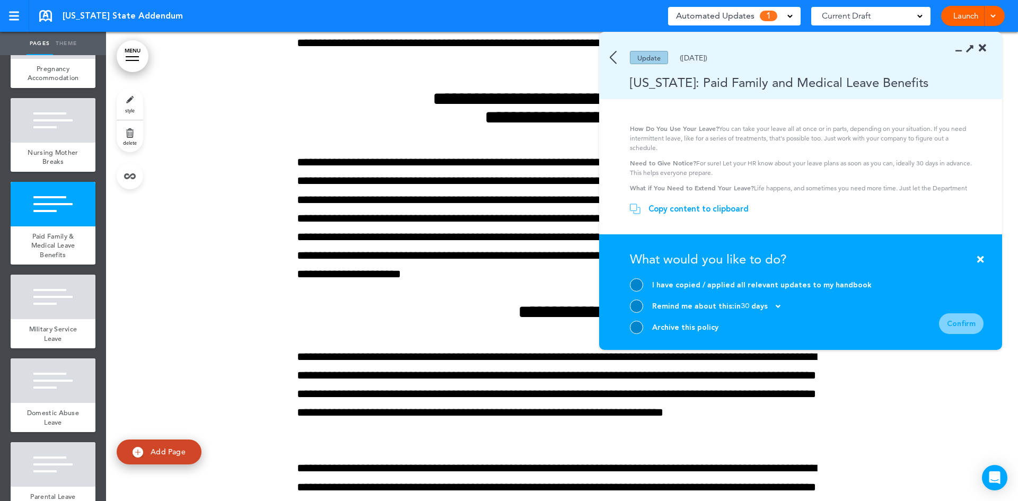
click at [982, 48] on icon at bounding box center [982, 48] width 7 height 11
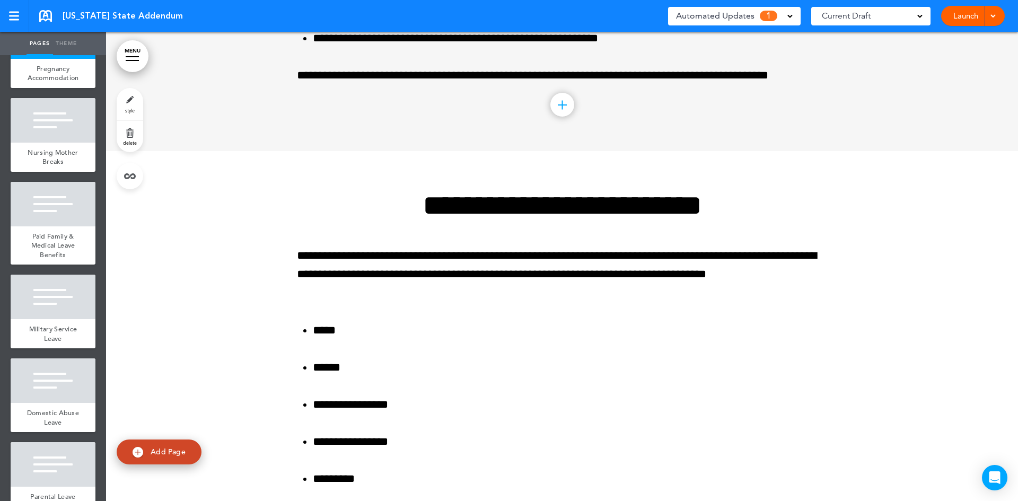
scroll to position [0, 0]
